Goal: Task Accomplishment & Management: Use online tool/utility

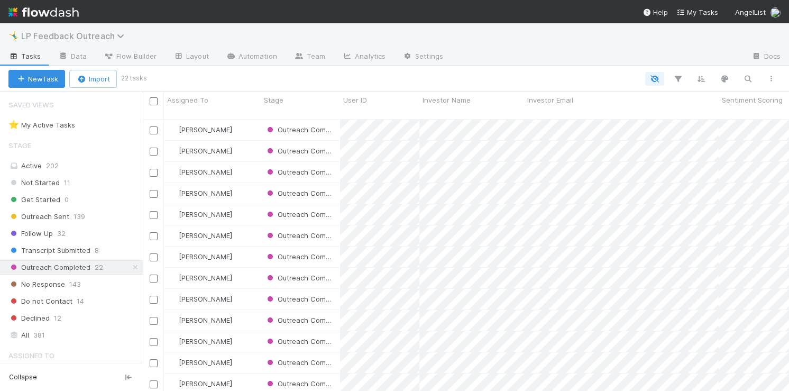
scroll to position [280, 646]
click at [83, 34] on span "LP Feedback Outreach" at bounding box center [75, 36] width 108 height 11
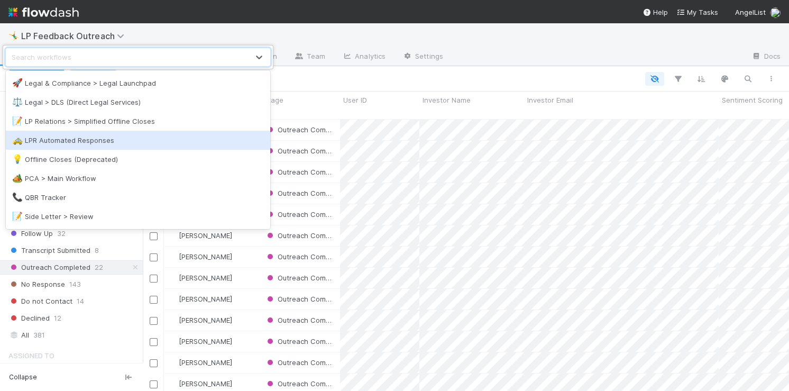
scroll to position [445, 0]
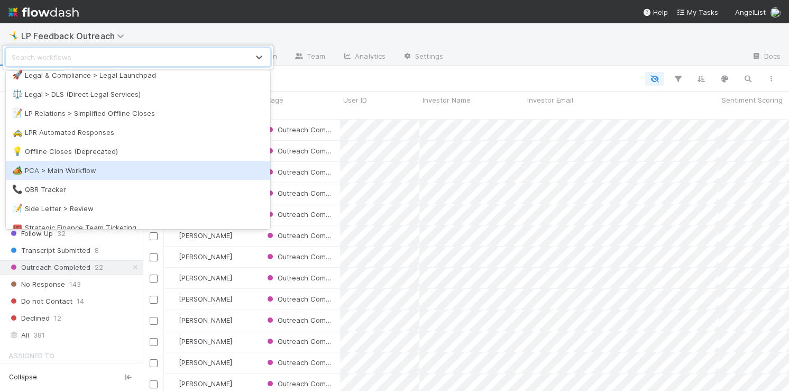
click at [84, 168] on div "🏕️ PCA > Main Workflow" at bounding box center [138, 170] width 252 height 11
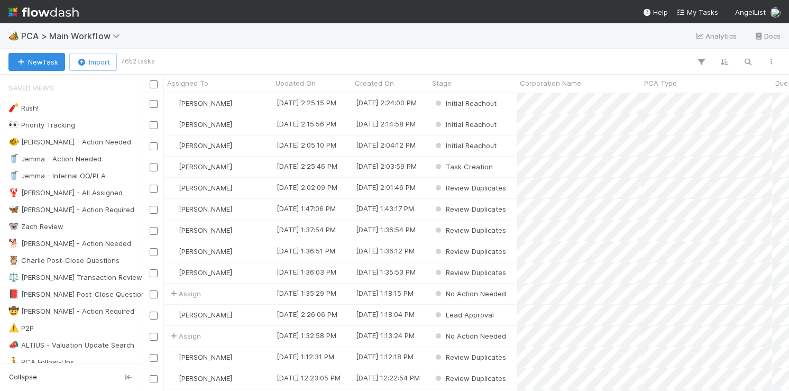
scroll to position [298, 646]
click at [750, 61] on icon "button" at bounding box center [748, 62] width 11 height 10
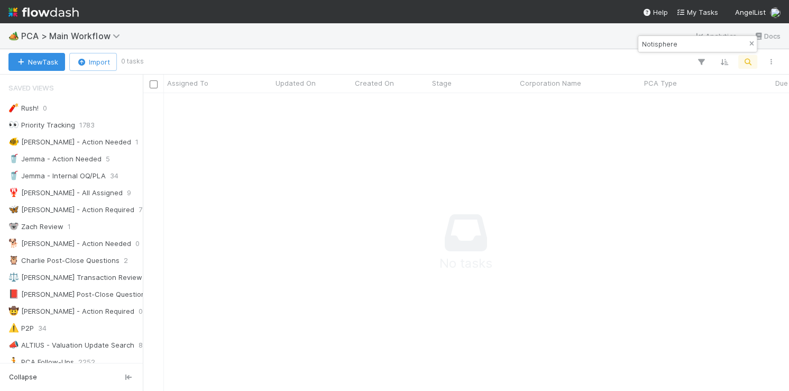
type input "Notisphere"
click at [754, 43] on icon "button" at bounding box center [752, 44] width 11 height 6
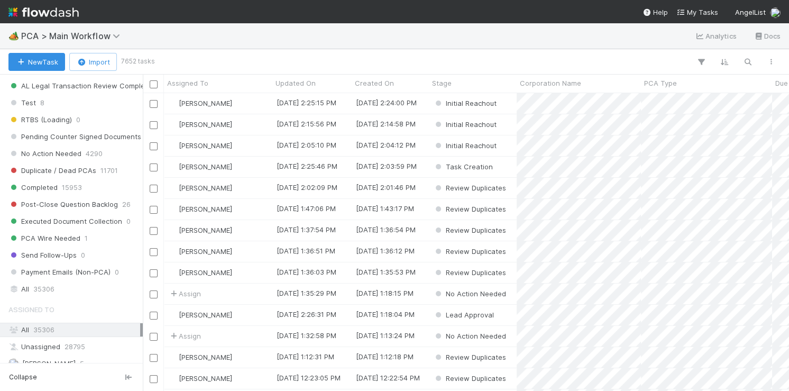
scroll to position [1050, 0]
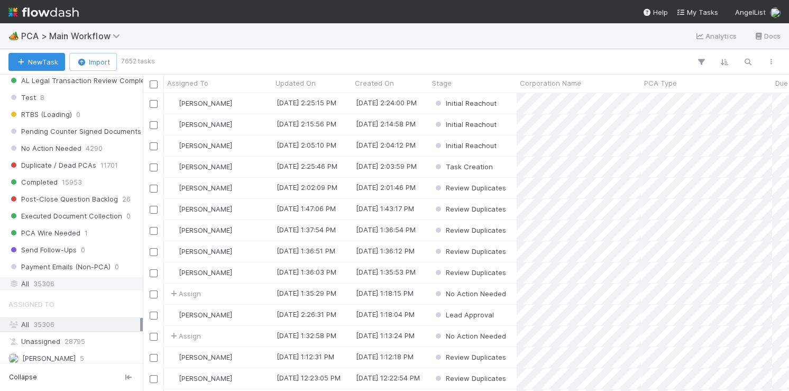
click at [76, 280] on div "All 35306" at bounding box center [74, 283] width 132 height 13
click at [746, 61] on icon "button" at bounding box center [748, 62] width 11 height 10
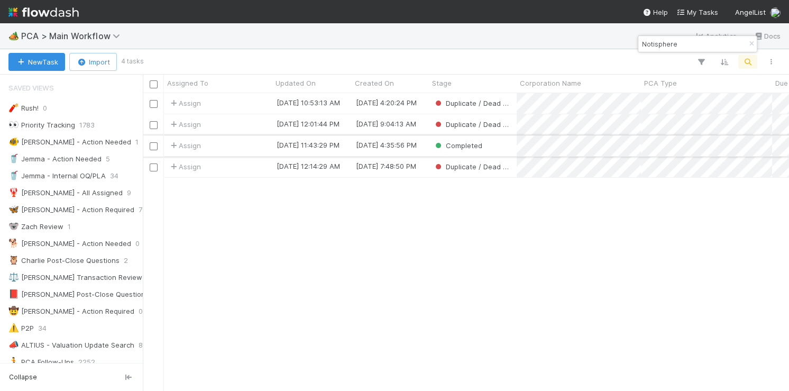
type input "Notisphere"
click at [263, 147] on div "Assign" at bounding box center [218, 145] width 108 height 21
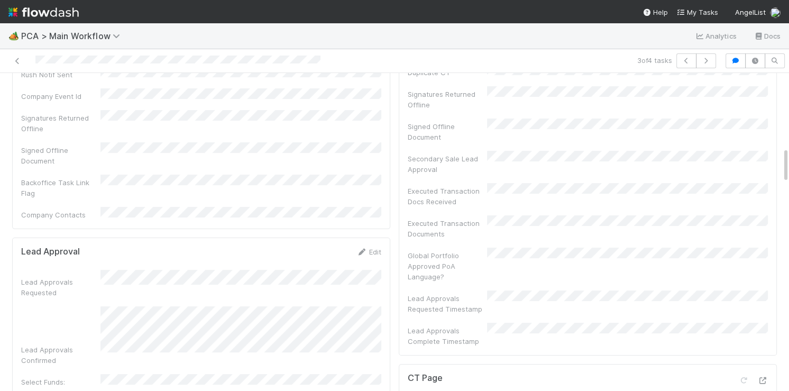
scroll to position [240, 0]
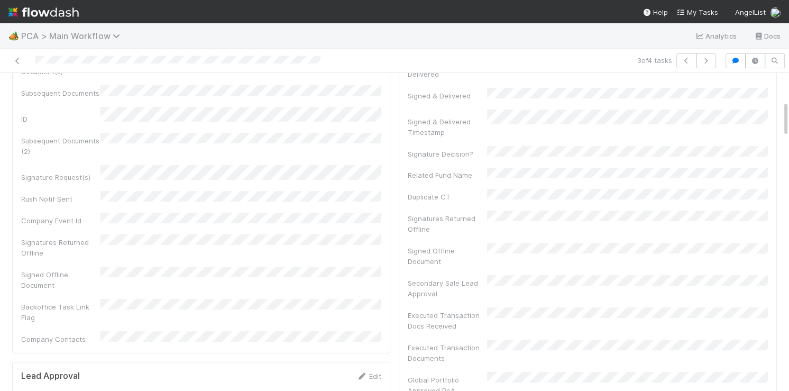
click at [56, 35] on span "PCA > Main Workflow" at bounding box center [73, 36] width 104 height 11
click at [408, 96] on div "Search workflows" at bounding box center [394, 195] width 789 height 391
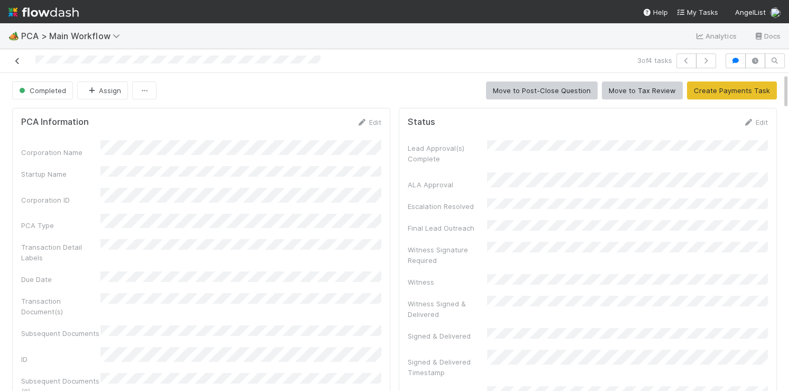
click at [16, 56] on link at bounding box center [17, 61] width 11 height 11
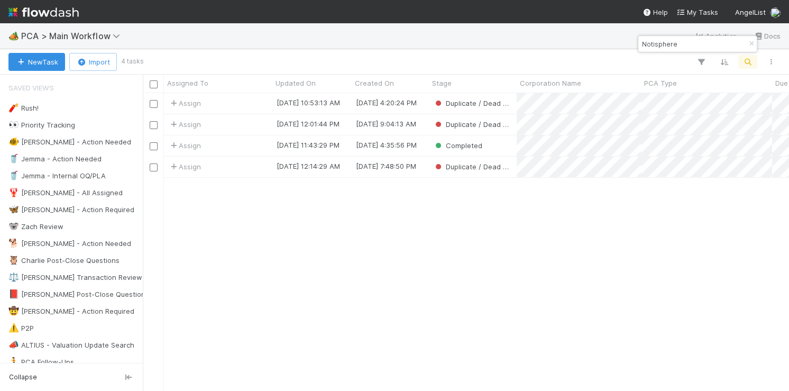
scroll to position [298, 646]
drag, startPoint x: 691, startPoint y: 46, endPoint x: 637, endPoint y: 46, distance: 54.0
click at [637, 46] on body "🏕️ PCA > Main Workflow Analytics Docs New Task Import 4 tasks Assigned To Updat…" at bounding box center [394, 195] width 789 height 391
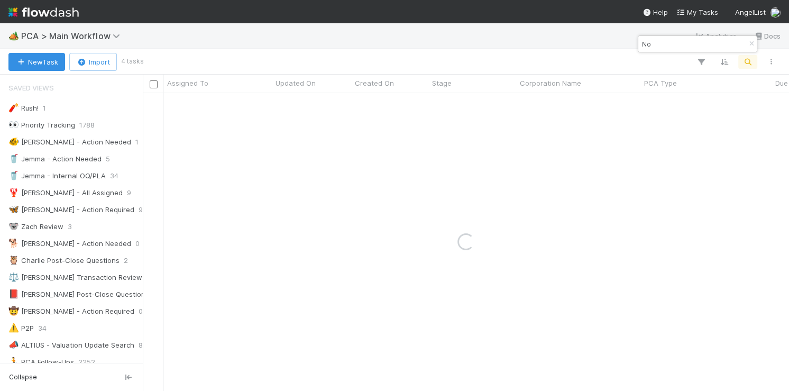
type input "N"
paste input "Simplebet"
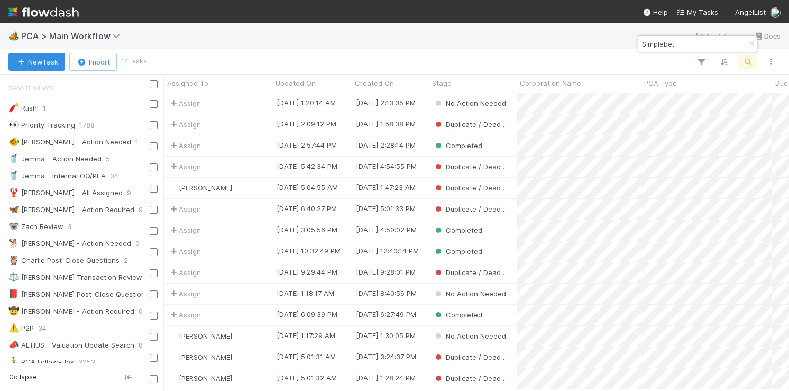
type input "Simplebet"
click at [241, 146] on div "Assign" at bounding box center [218, 145] width 108 height 21
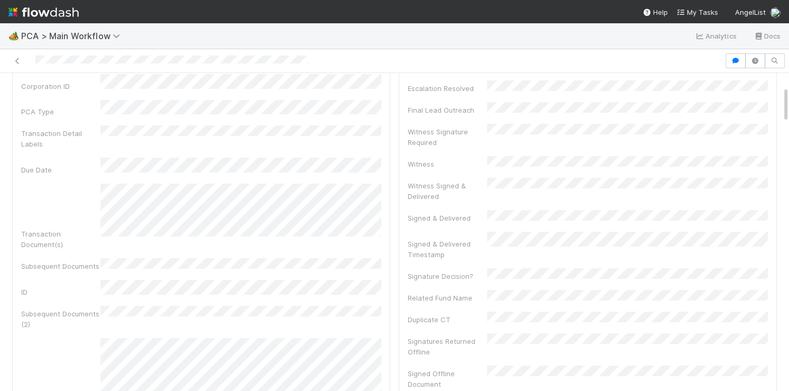
scroll to position [111, 0]
